Goal: Task Accomplishment & Management: Complete application form

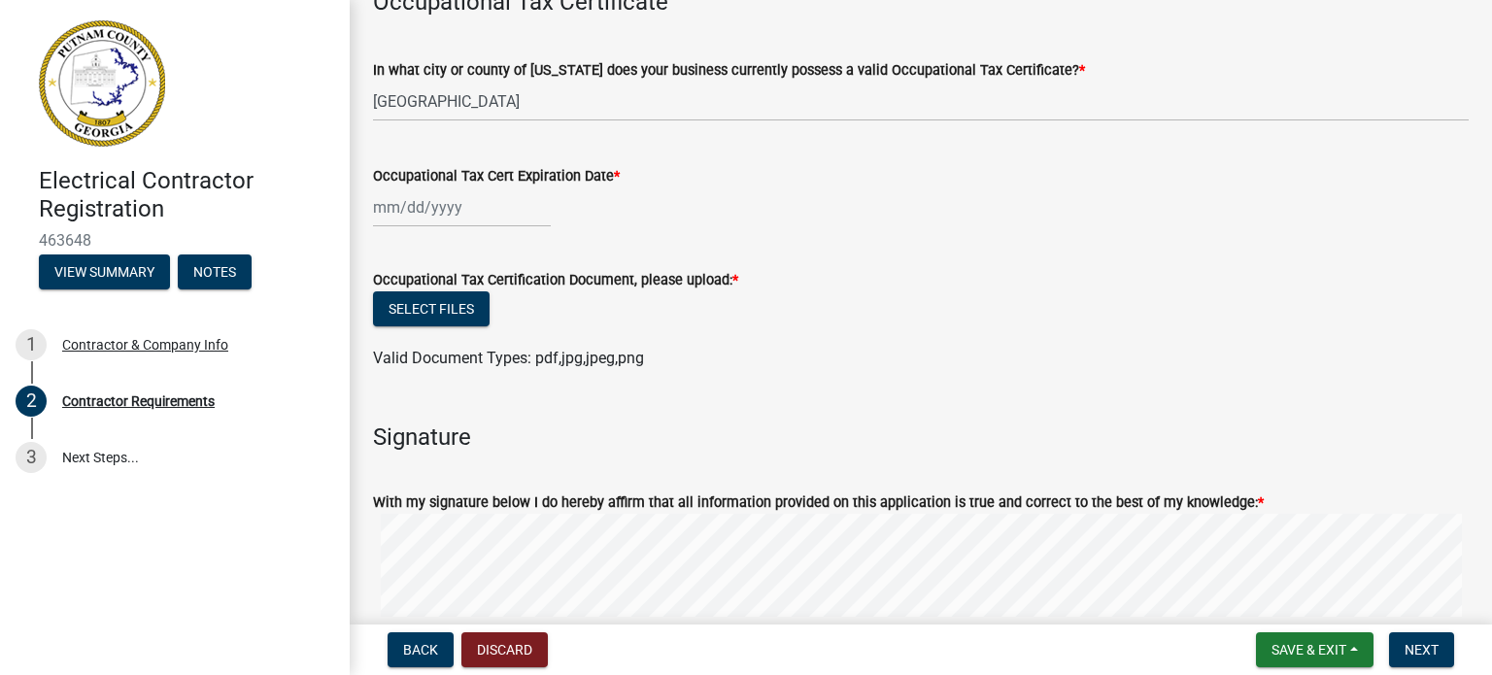
scroll to position [718, 0]
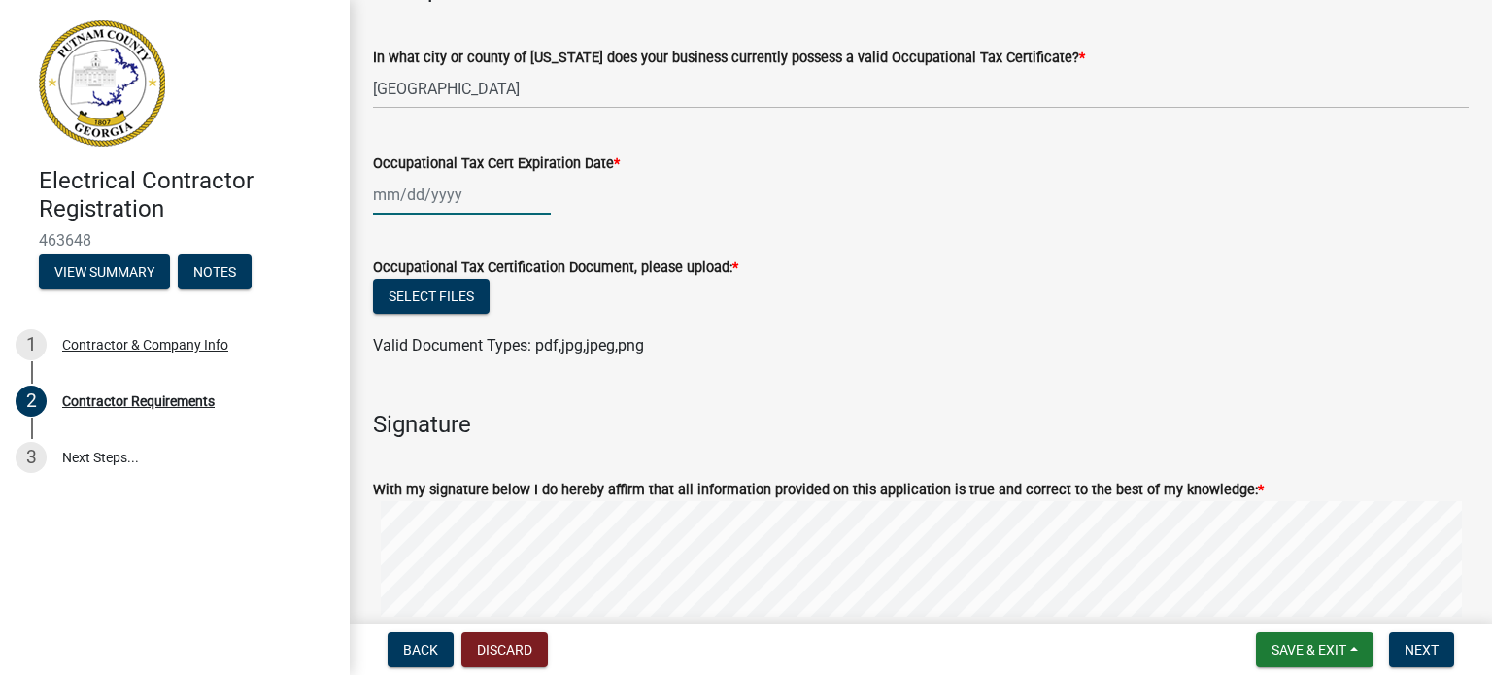
click at [476, 197] on div at bounding box center [462, 195] width 178 height 40
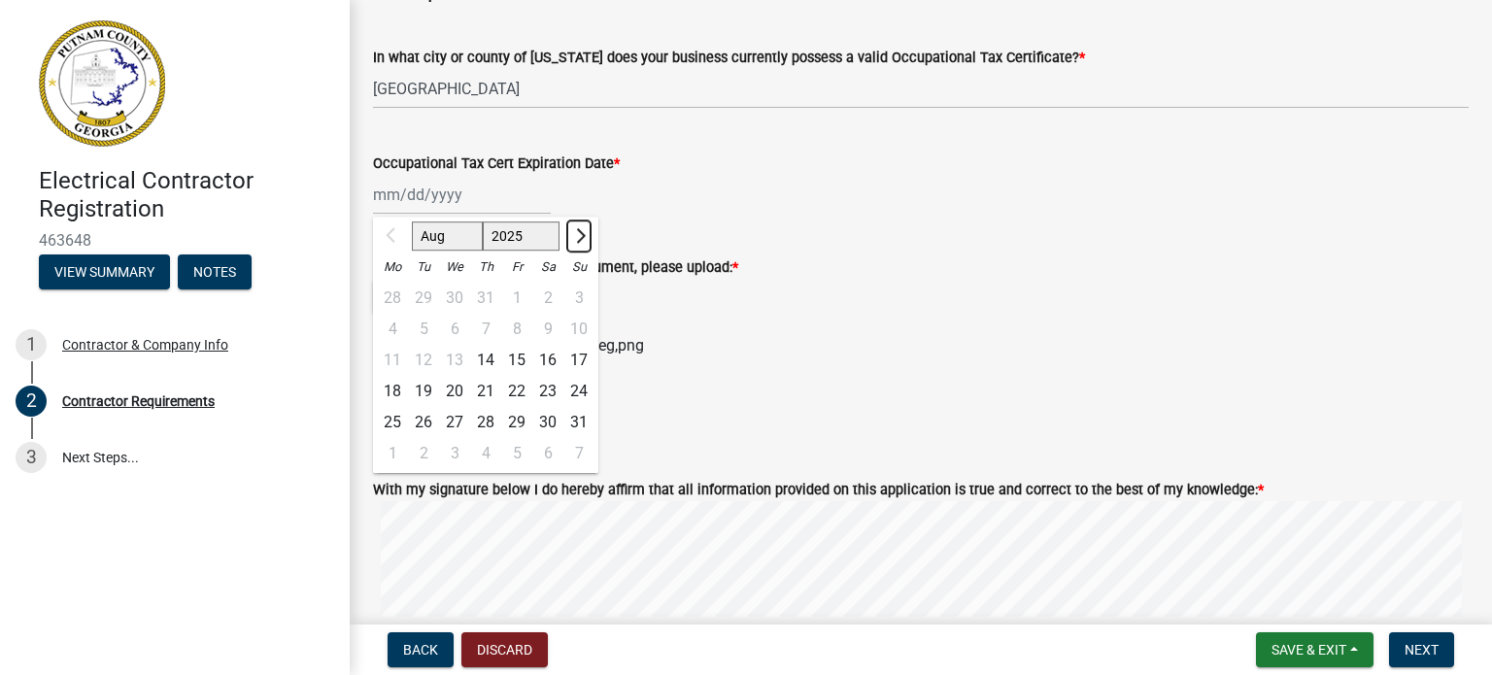
click at [575, 227] on button "Next month" at bounding box center [578, 236] width 23 height 31
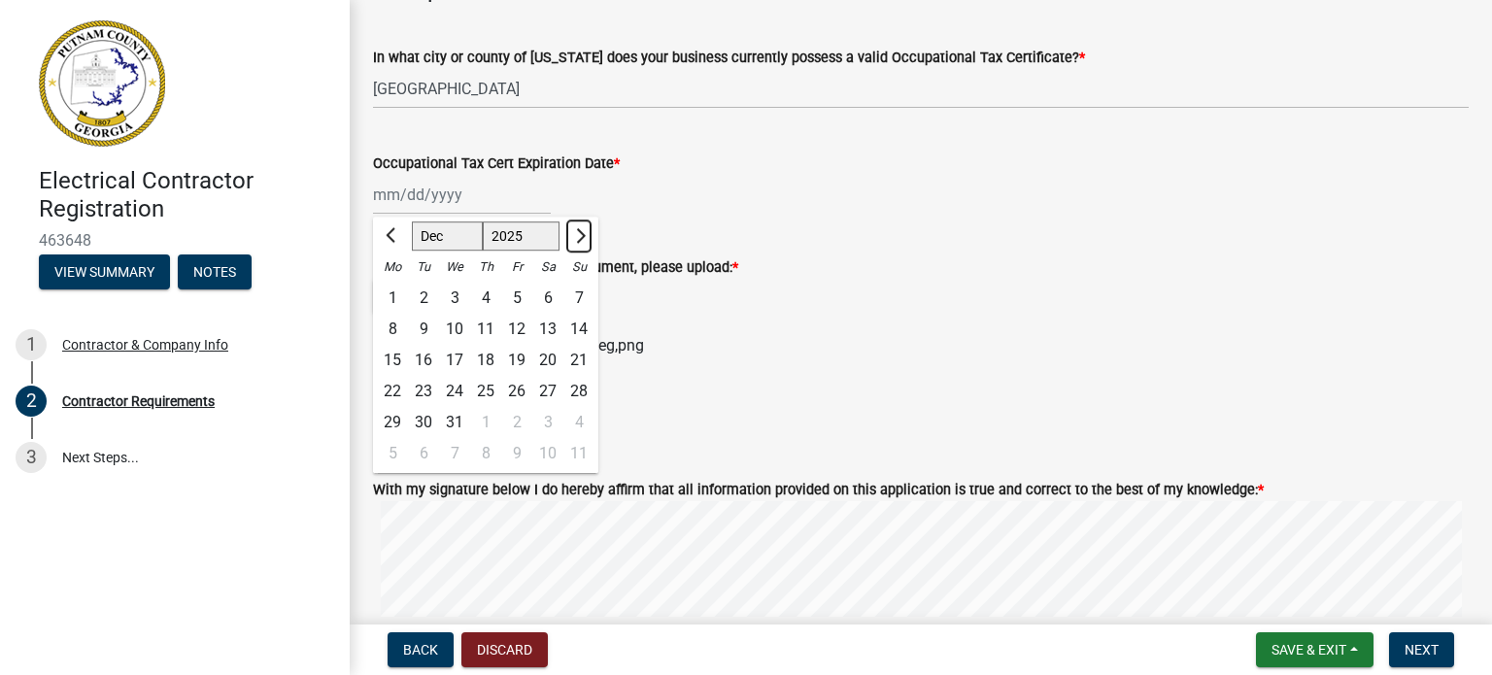
select select "1"
select select "2026"
click at [557, 419] on div "31" at bounding box center [547, 423] width 31 height 31
type input "[DATE]"
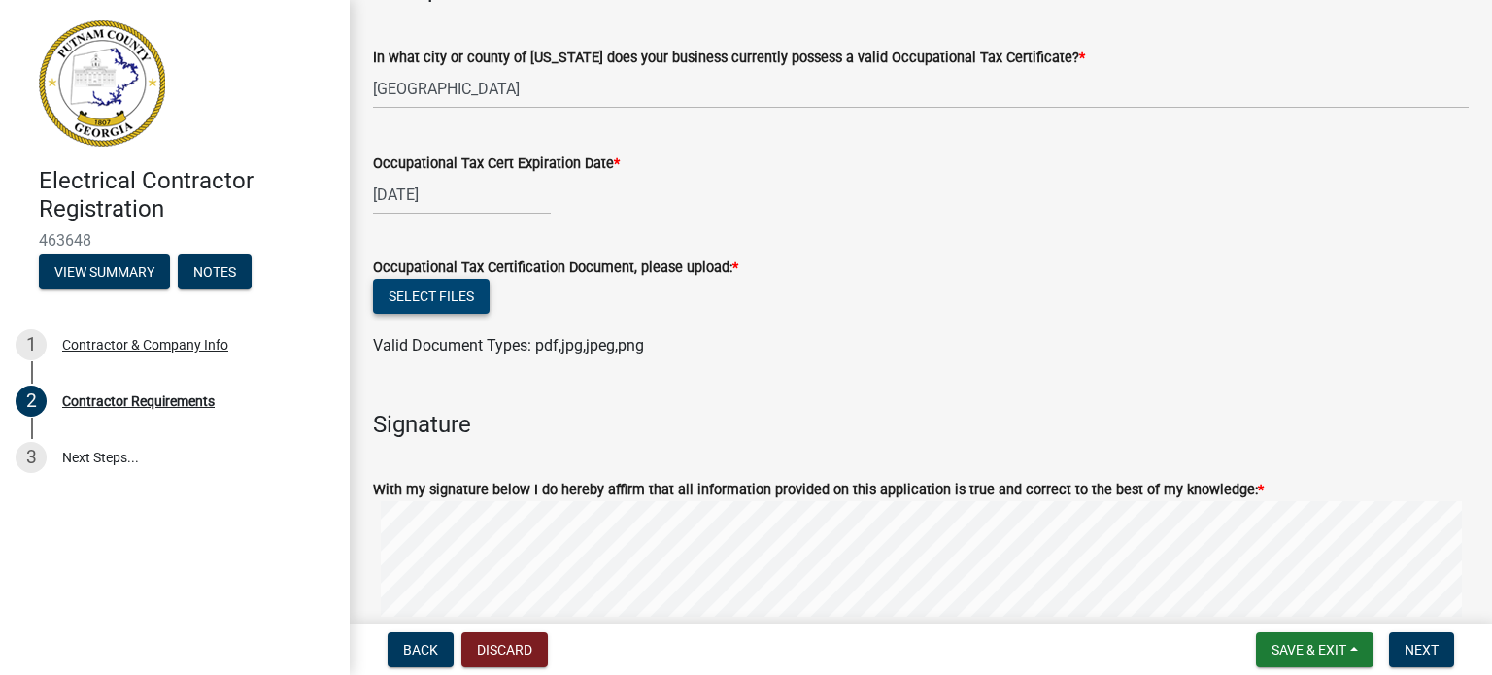
click at [451, 293] on button "Select files" at bounding box center [431, 296] width 117 height 35
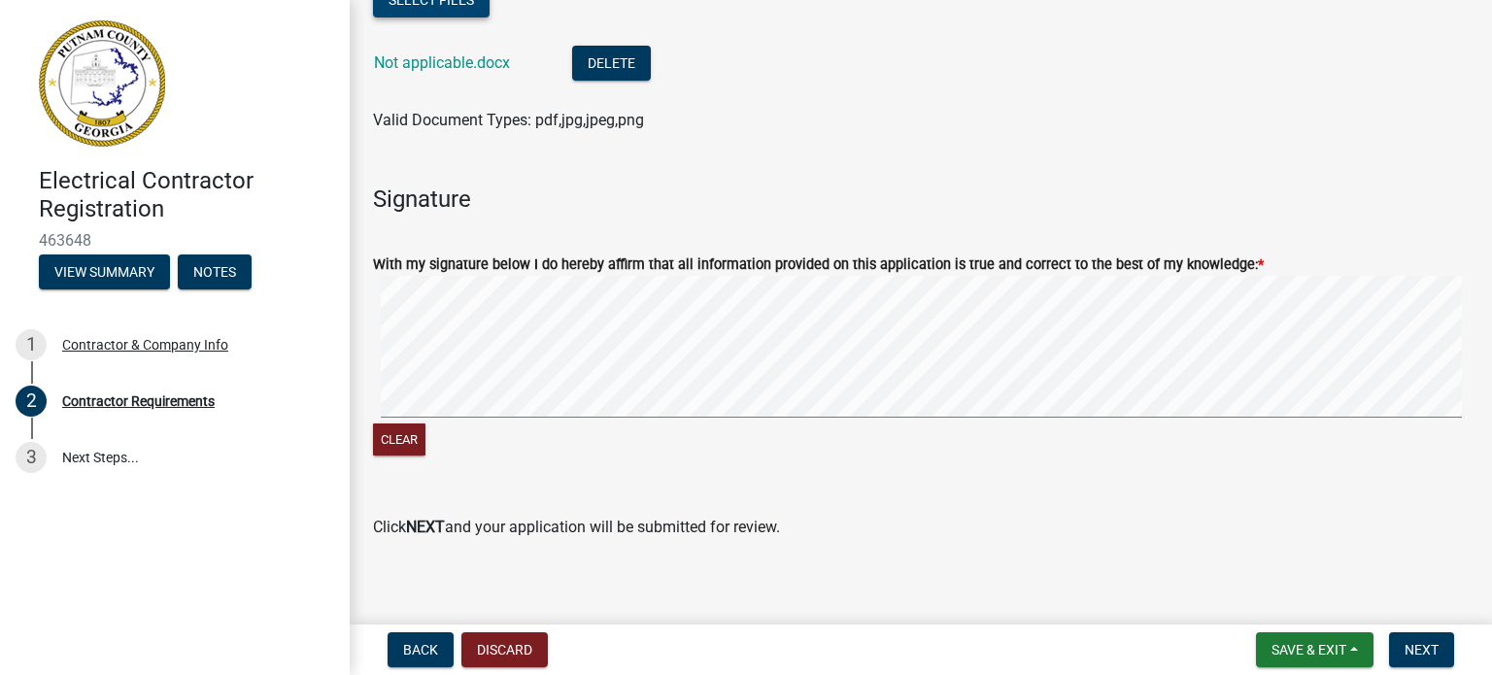
scroll to position [1015, 0]
click at [1422, 652] on span "Next" at bounding box center [1421, 650] width 34 height 16
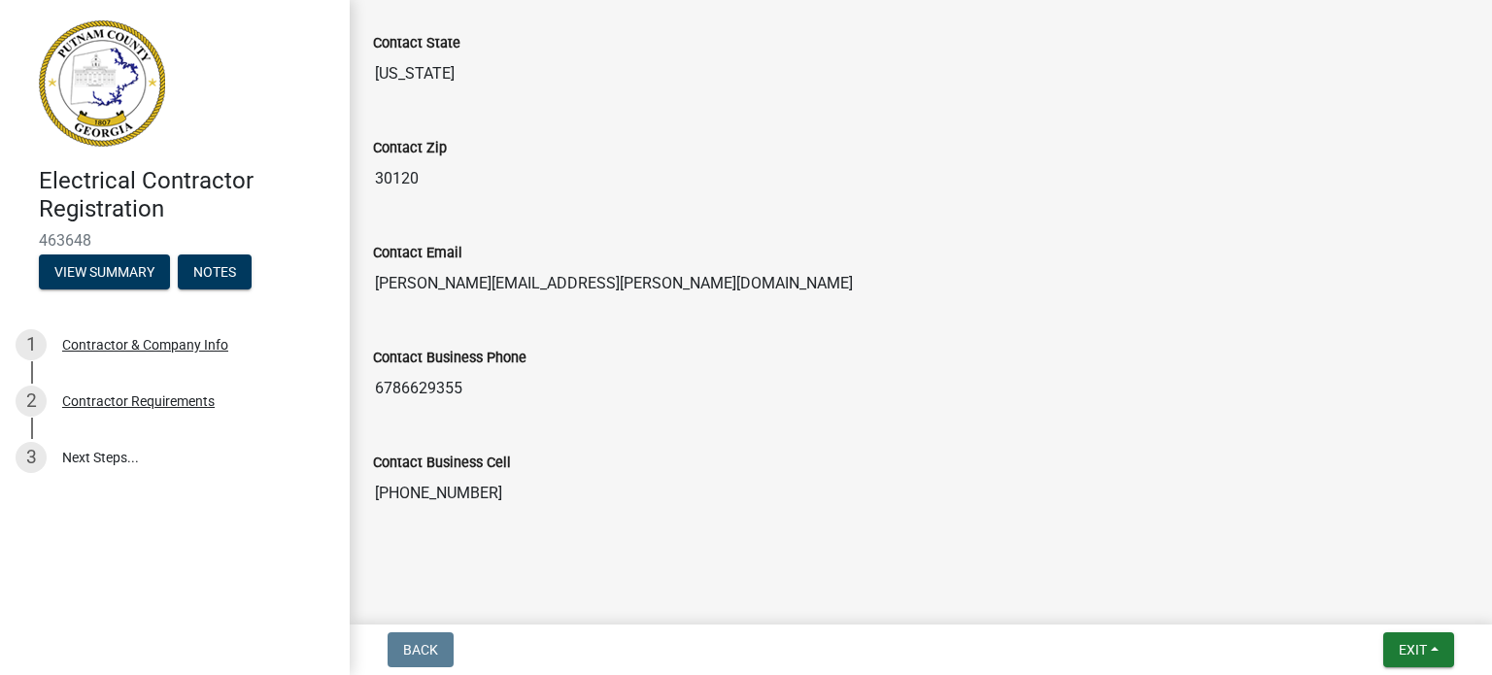
scroll to position [968, 0]
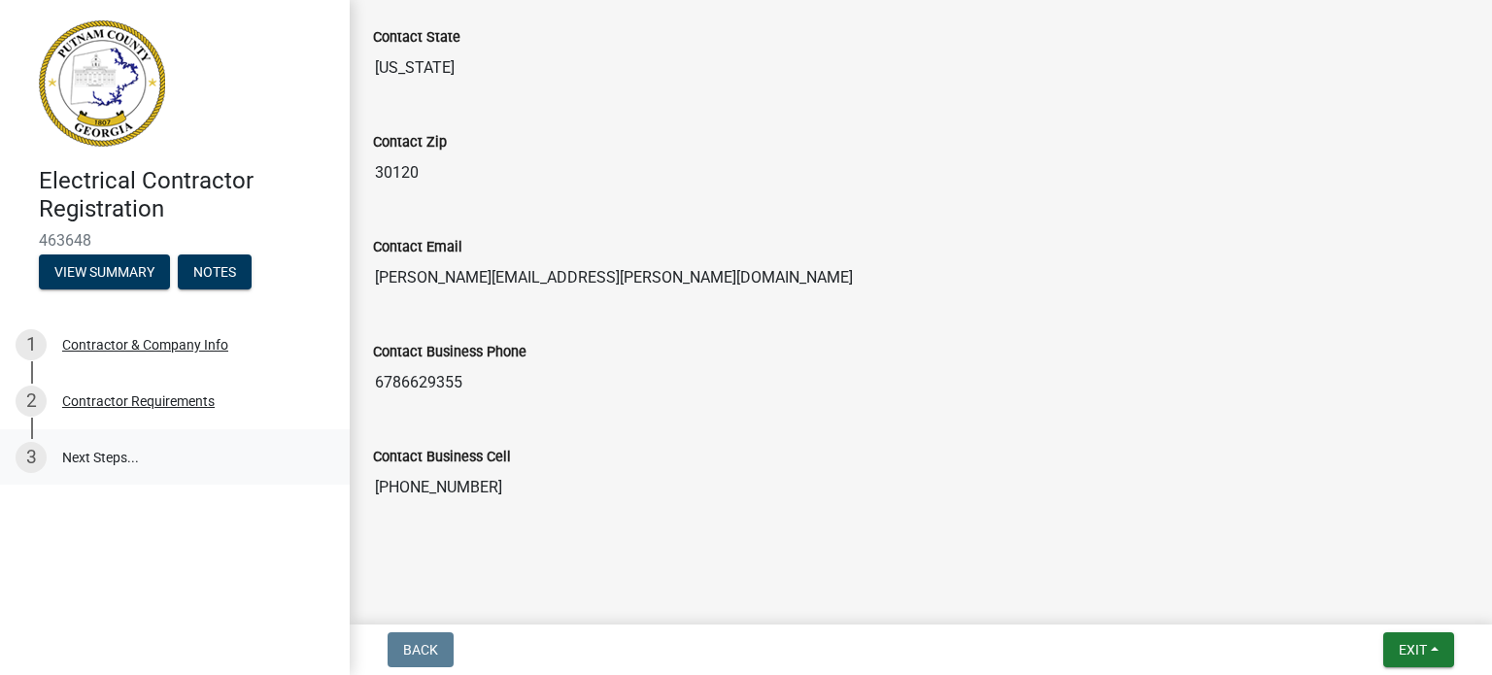
click at [118, 456] on link "3 Next Steps..." at bounding box center [175, 457] width 350 height 56
click at [1417, 642] on span "Exit" at bounding box center [1413, 650] width 28 height 16
click at [1403, 601] on button "Save & Exit" at bounding box center [1376, 599] width 155 height 47
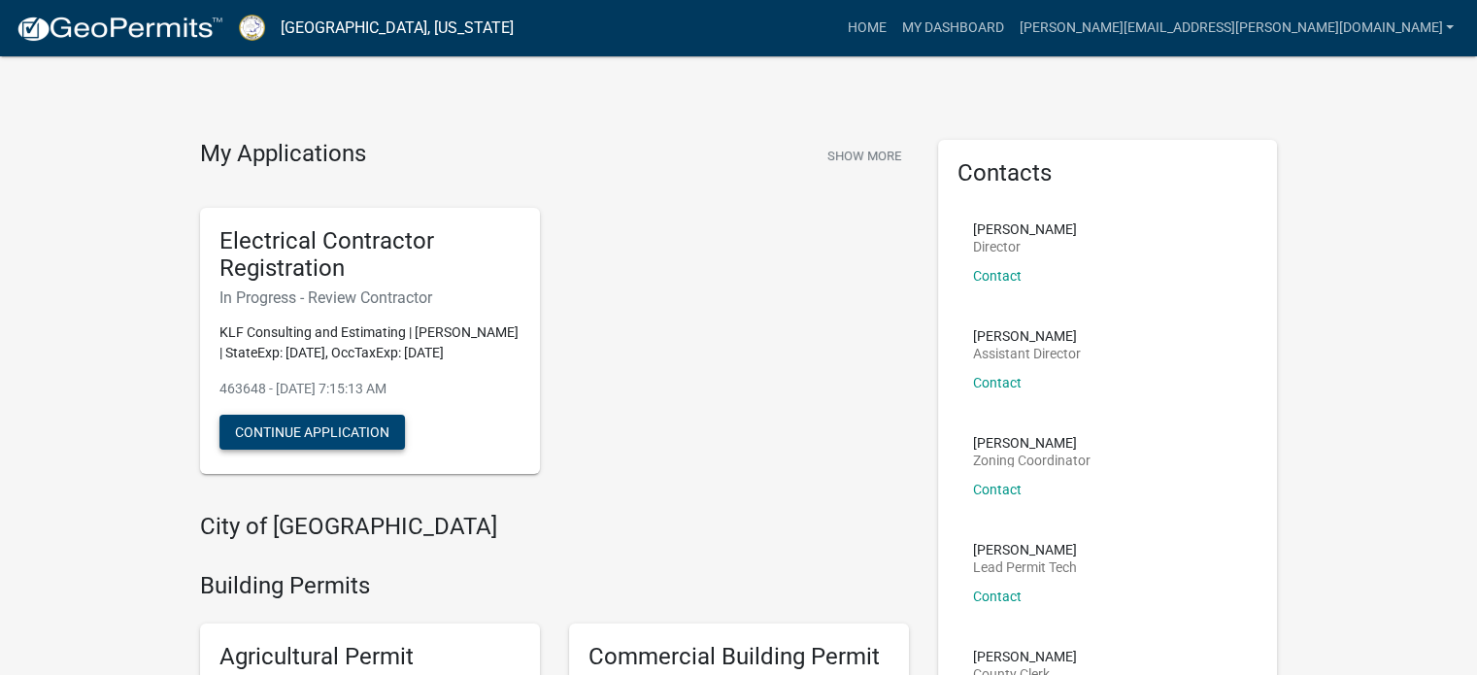
click at [322, 434] on button "Continue Application" at bounding box center [311, 432] width 185 height 35
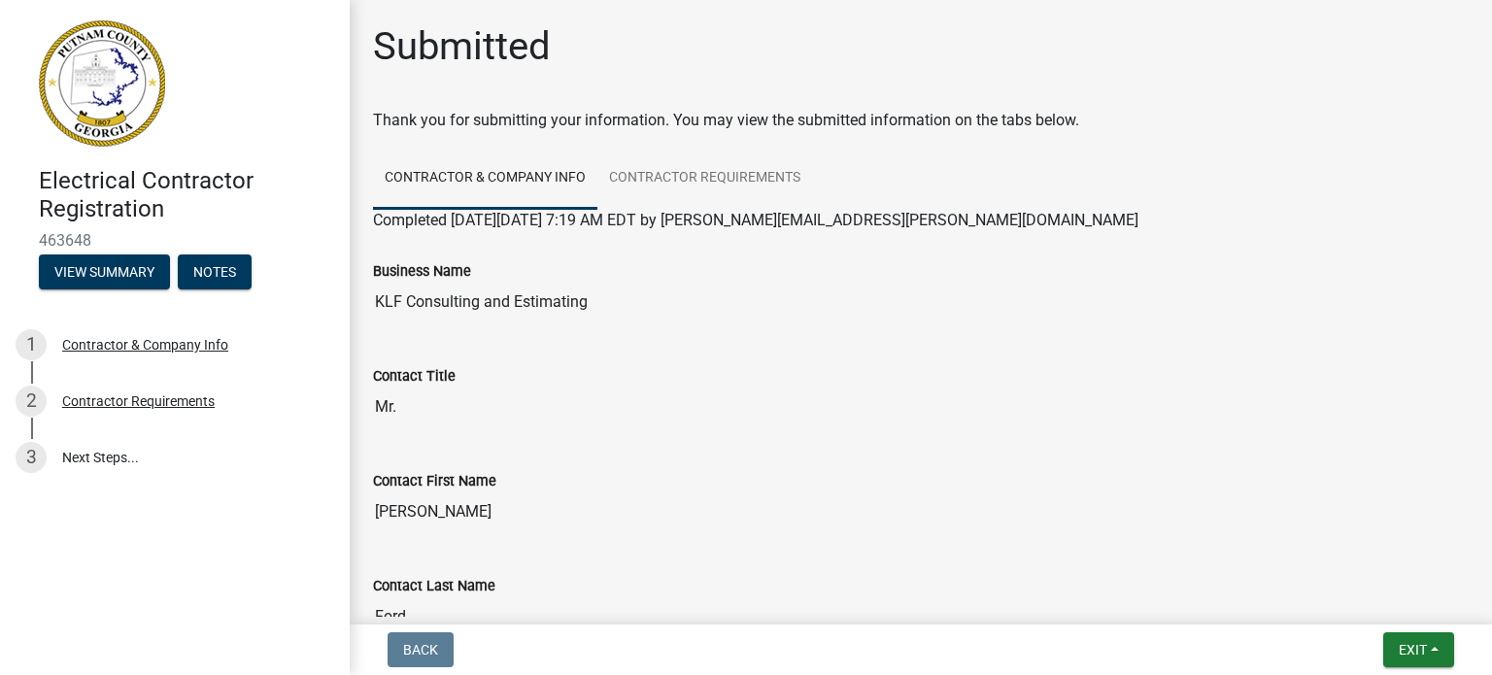
click at [684, 331] on div "Business Name KLF Consulting and Estimating" at bounding box center [920, 284] width 1125 height 105
click at [93, 275] on button "View Summary" at bounding box center [104, 271] width 131 height 35
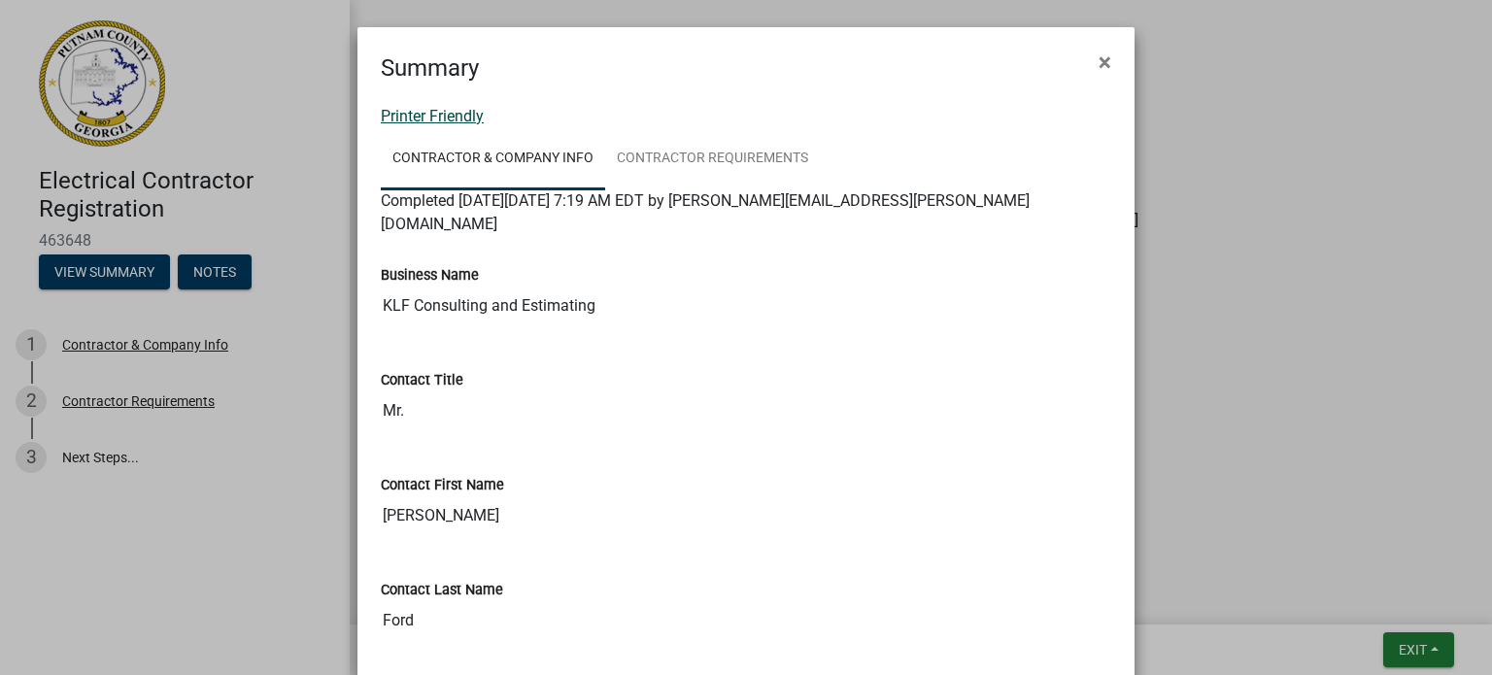
click at [429, 114] on link "Printer Friendly" at bounding box center [432, 116] width 103 height 18
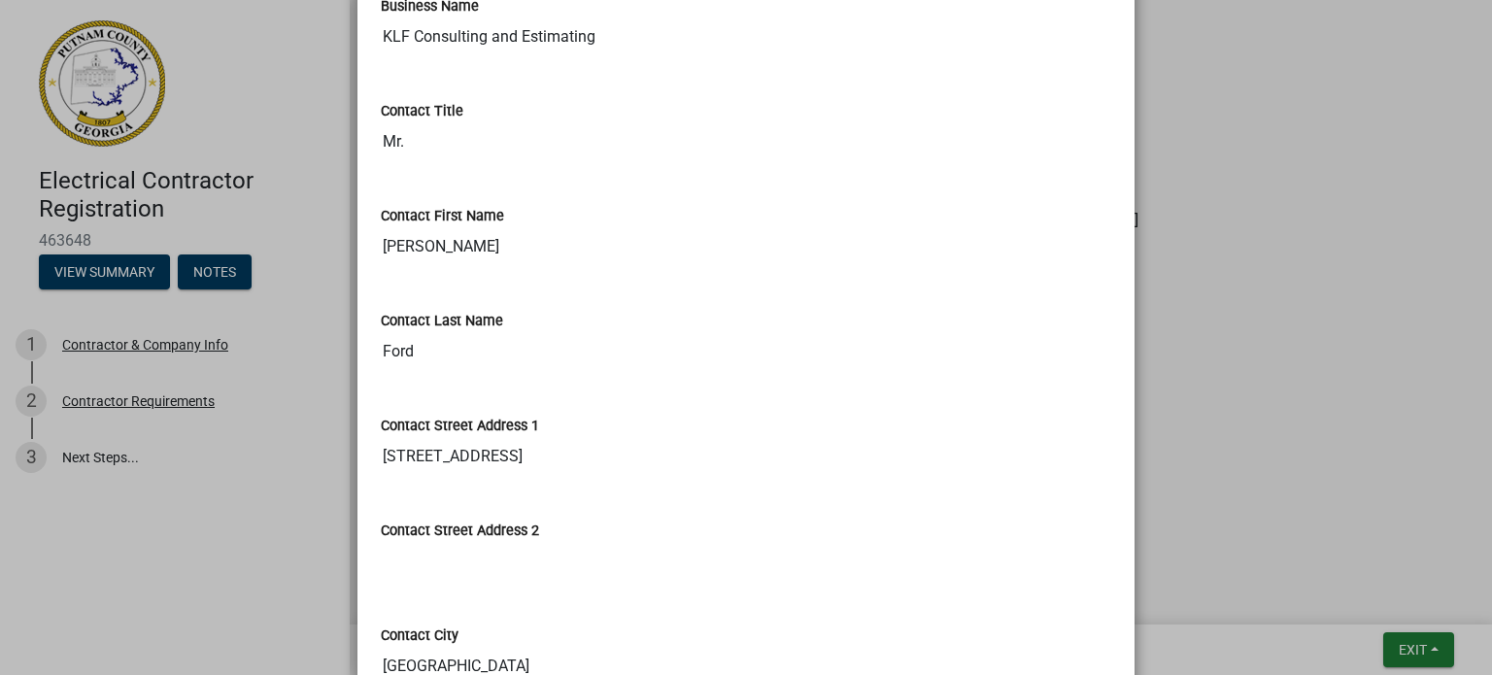
scroll to position [267, 0]
click at [688, 355] on div "Contact Last Name Ford" at bounding box center [745, 336] width 759 height 105
drag, startPoint x: 688, startPoint y: 355, endPoint x: 791, endPoint y: 306, distance: 114.2
click at [791, 311] on div "Contact Last Name" at bounding box center [746, 322] width 730 height 23
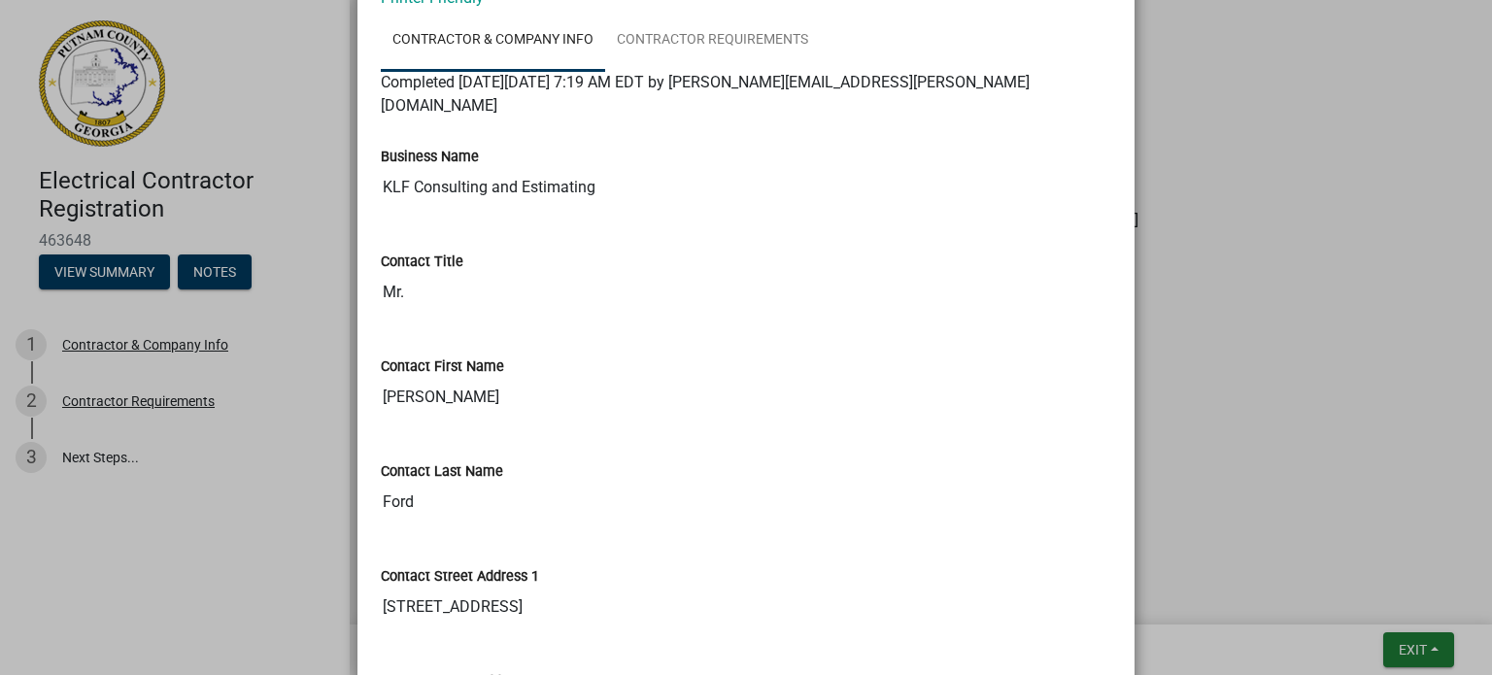
scroll to position [0, 0]
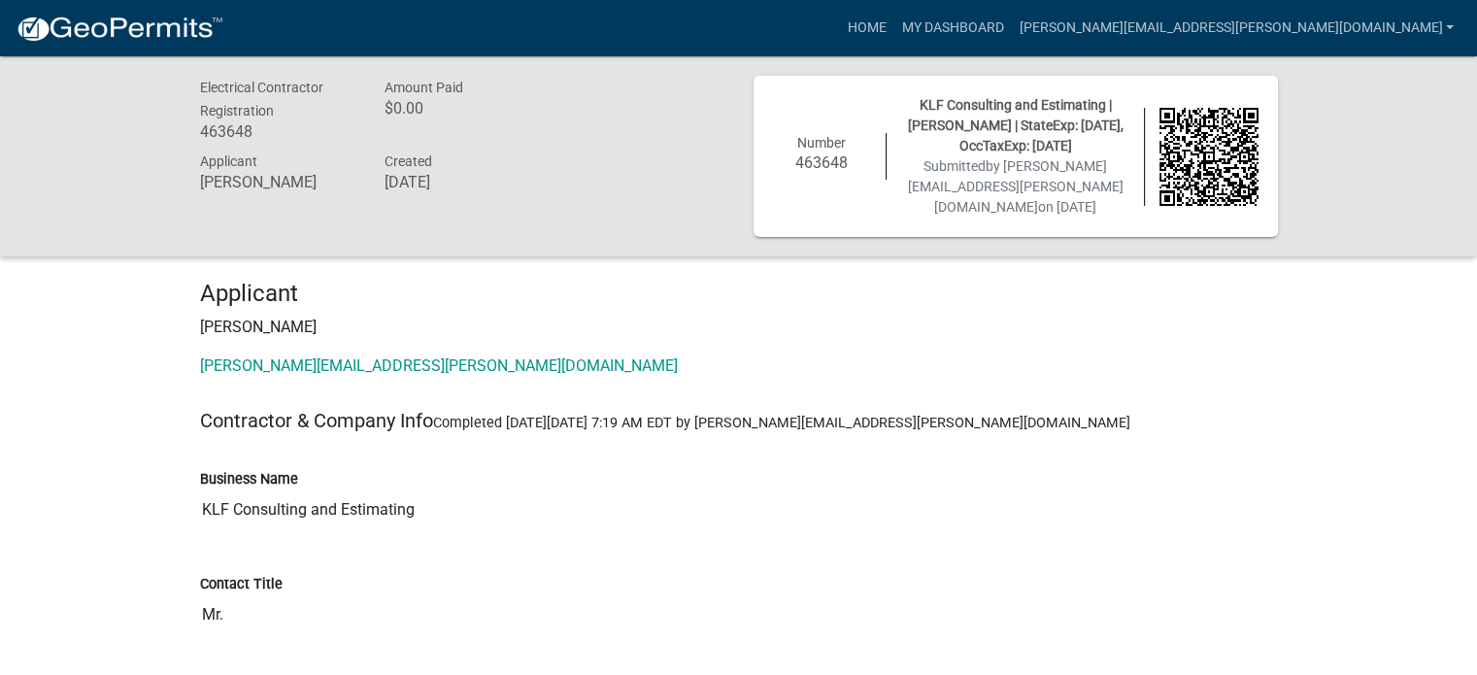
drag, startPoint x: 835, startPoint y: 310, endPoint x: 670, endPoint y: 327, distance: 166.0
click at [670, 327] on p "[PERSON_NAME]" at bounding box center [739, 327] width 1078 height 23
click at [105, 113] on div "Electrical Contractor Registration 463648 Amount Paid $0.00 Applicant [PERSON_N…" at bounding box center [738, 156] width 1477 height 200
click at [719, 294] on h4 "Applicant" at bounding box center [739, 294] width 1078 height 28
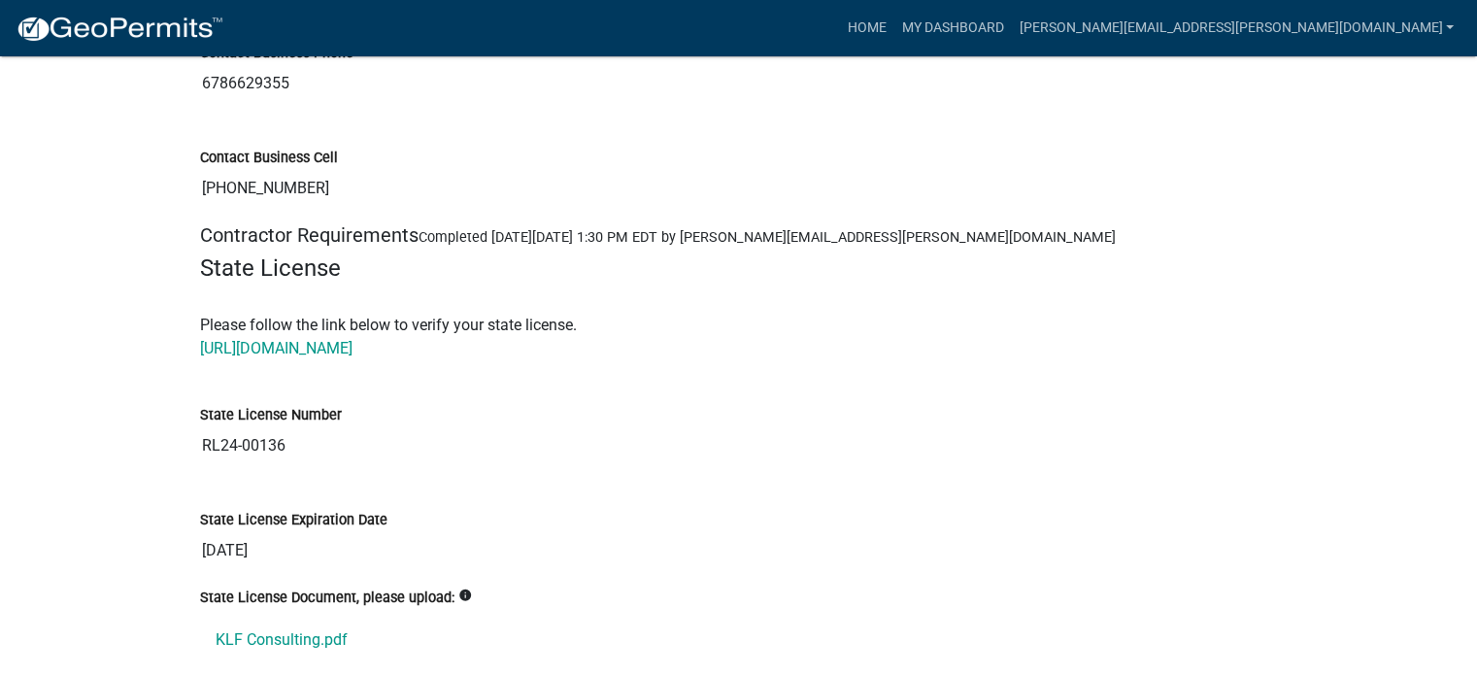
scroll to position [1527, 0]
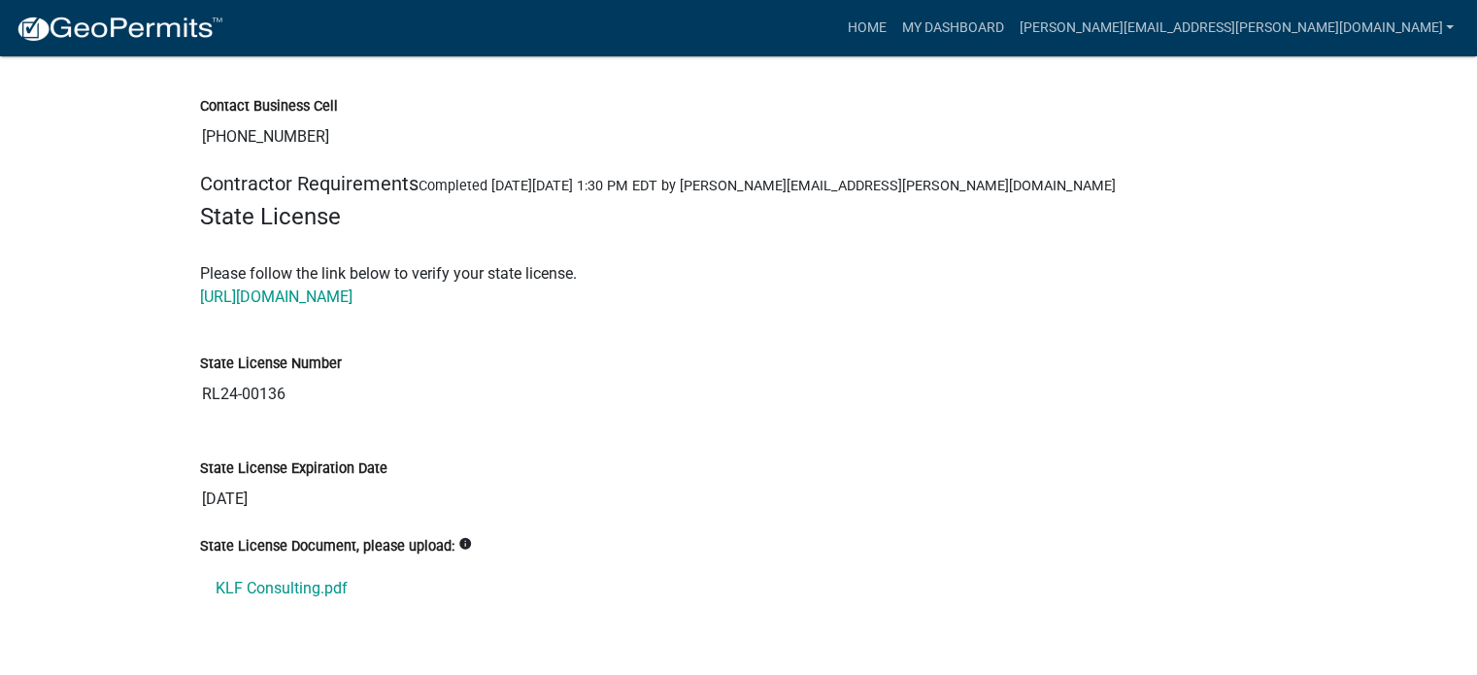
click at [154, 390] on div "Electrical Contractor Registration 463648 Amount Paid $0.00 Applicant [PERSON_N…" at bounding box center [738, 61] width 1477 height 3063
